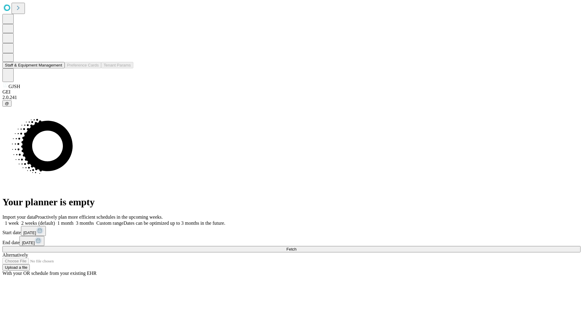
click at [58, 68] on button "Staff & Equipment Management" at bounding box center [33, 65] width 62 height 6
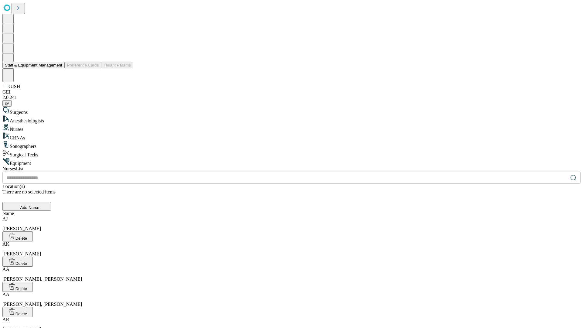
click at [58, 68] on button "Staff & Equipment Management" at bounding box center [33, 65] width 62 height 6
